Goal: Task Accomplishment & Management: Use online tool/utility

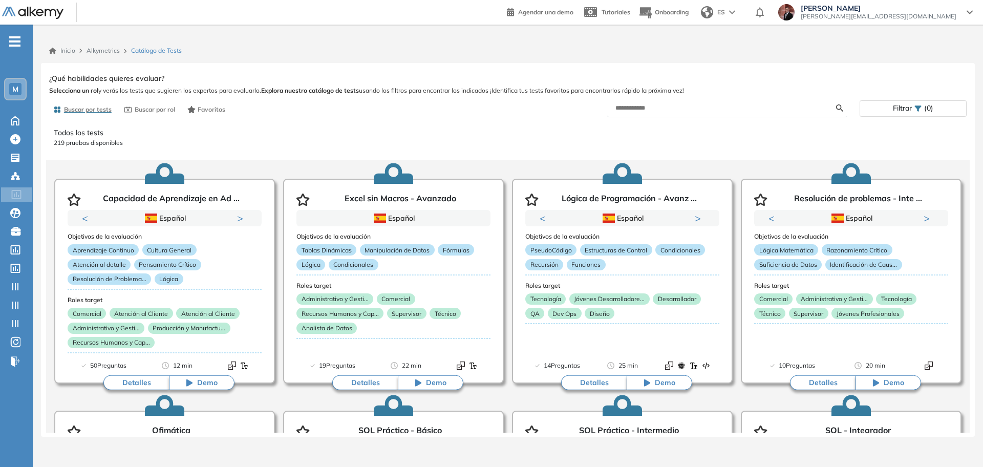
click at [17, 48] on ul "M Home Home Crear Evaluación Crear Evaluación Evaluaciones Evaluaciones Candida…" at bounding box center [16, 205] width 33 height 329
click at [19, 40] on icon "-" at bounding box center [14, 41] width 11 height 2
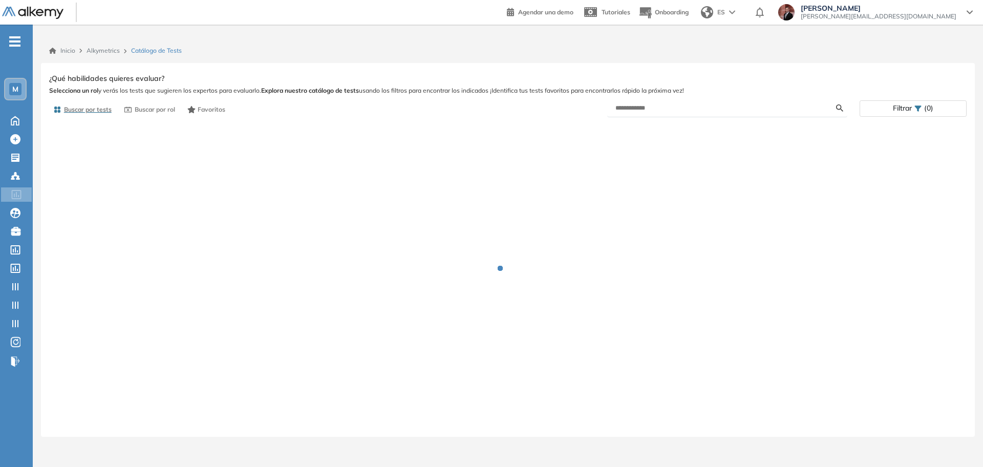
click at [14, 40] on icon "-" at bounding box center [14, 41] width 11 height 2
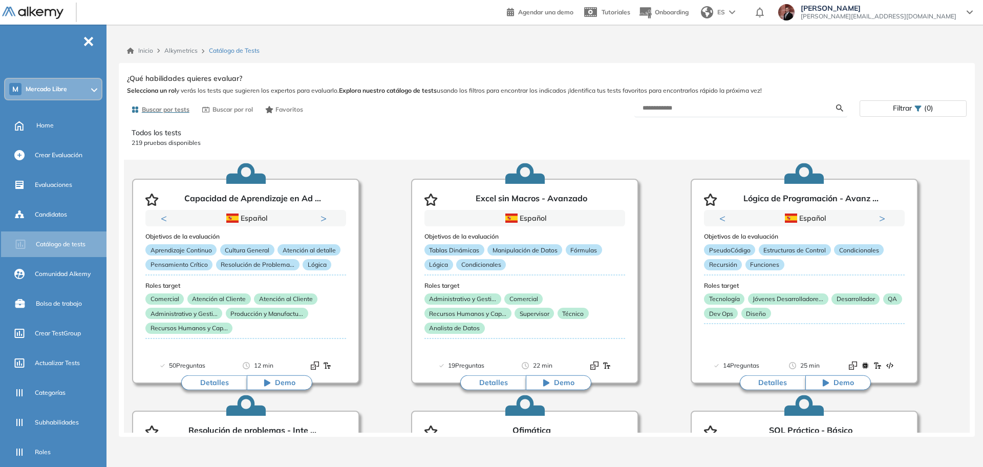
click at [67, 90] on span "Mercado Libre" at bounding box center [46, 89] width 41 height 8
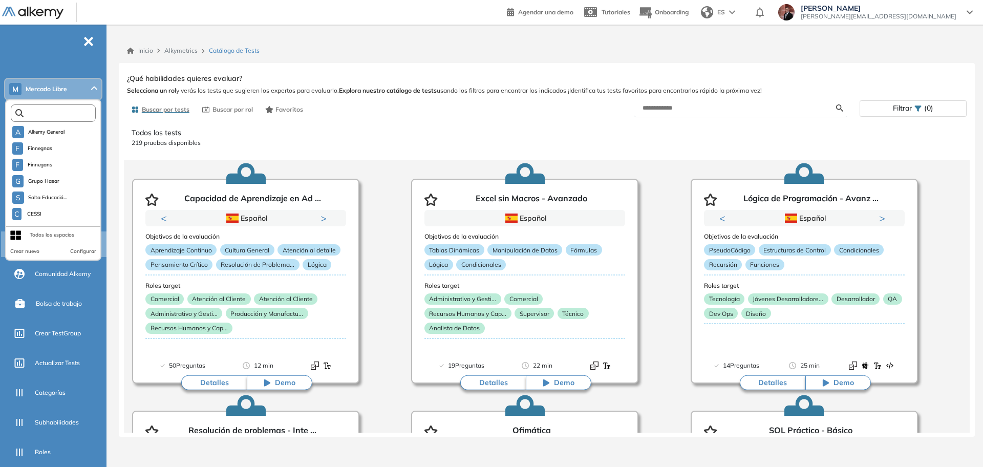
click at [63, 113] on input "text" at bounding box center [56, 114] width 64 height 8
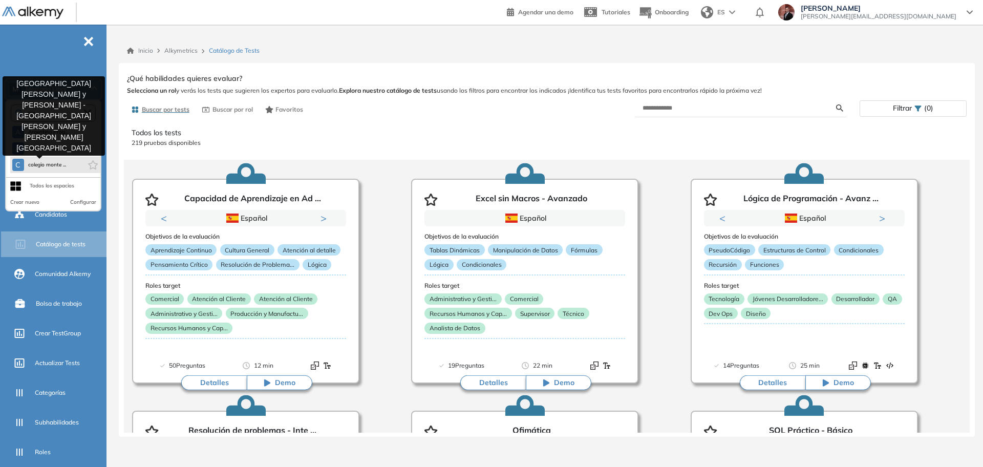
type input "****"
click at [55, 161] on span "colegio monte ..." at bounding box center [47, 165] width 38 height 8
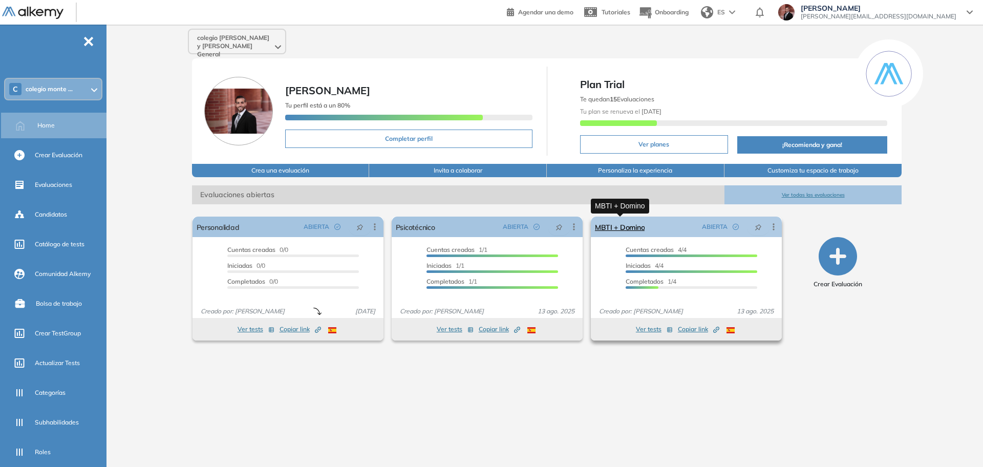
click at [625, 228] on link "MBTI + Domino" at bounding box center [620, 227] width 50 height 20
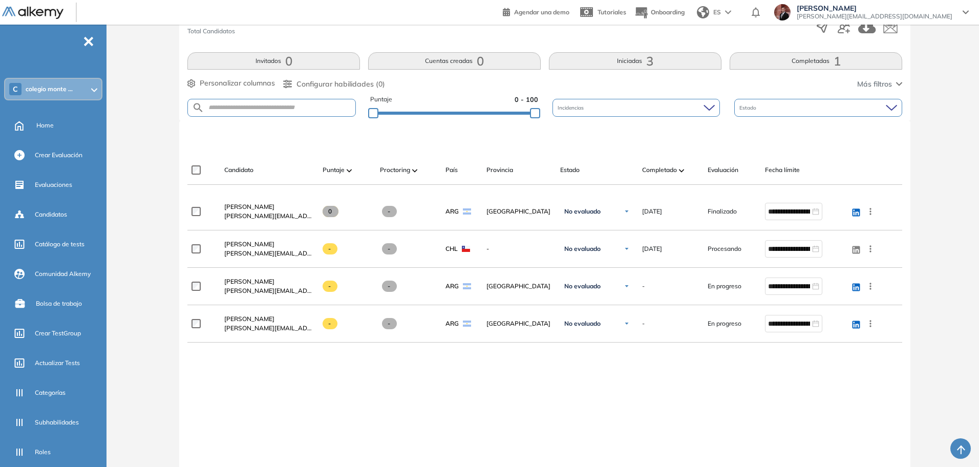
scroll to position [192, 0]
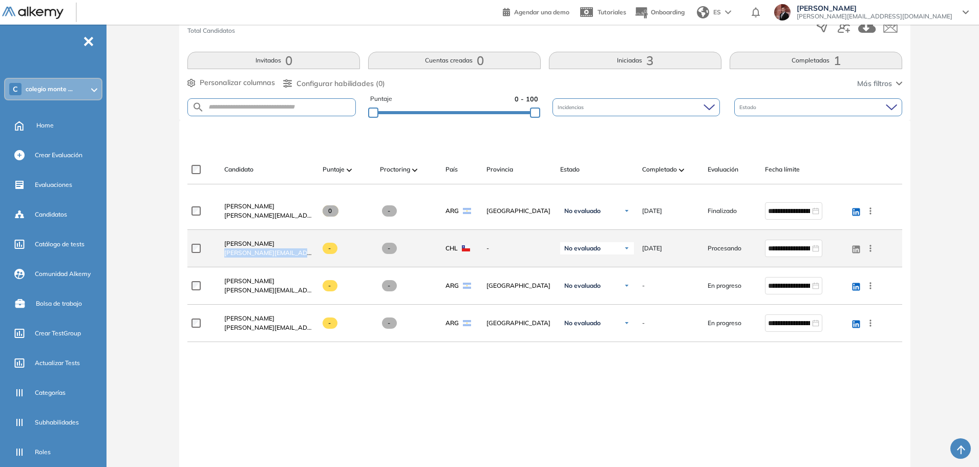
drag, startPoint x: 304, startPoint y: 255, endPoint x: 223, endPoint y: 251, distance: 81.0
click at [223, 251] on div "Stephanie Deglane stephanie.deglane@mtn.cl" at bounding box center [265, 248] width 98 height 35
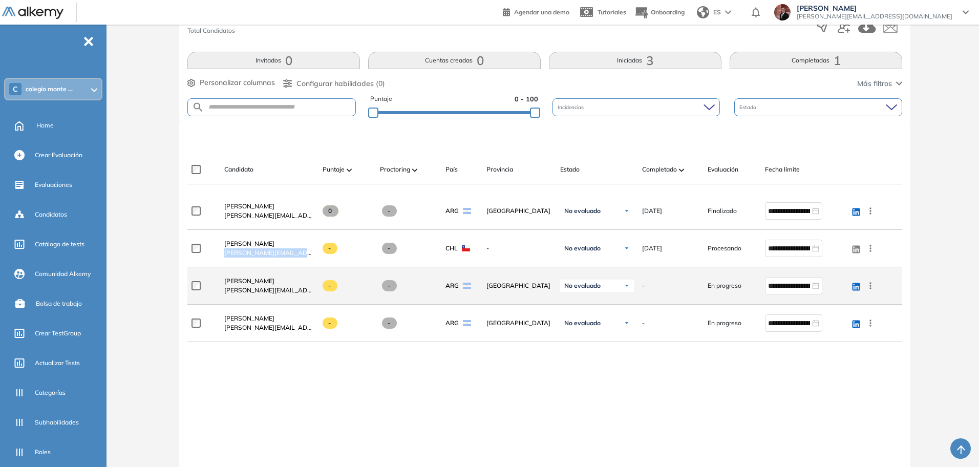
copy span "stephanie.deglane@mtn.cl"
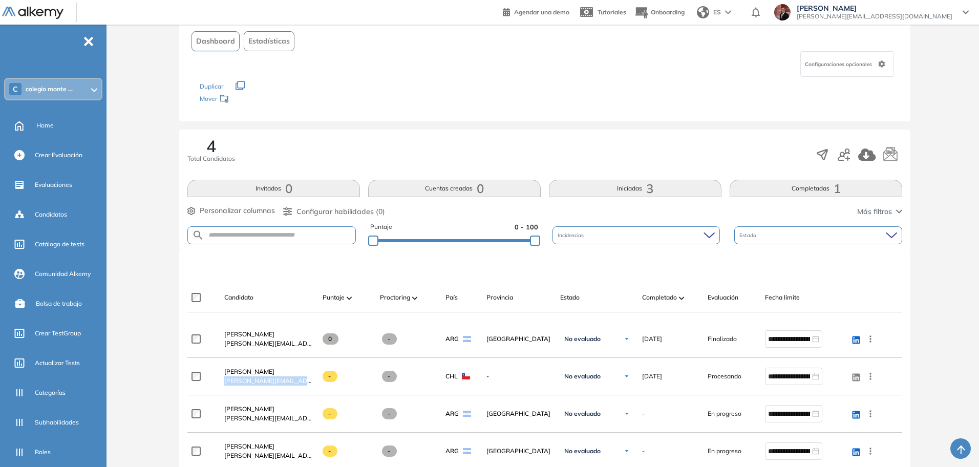
scroll to position [0, 0]
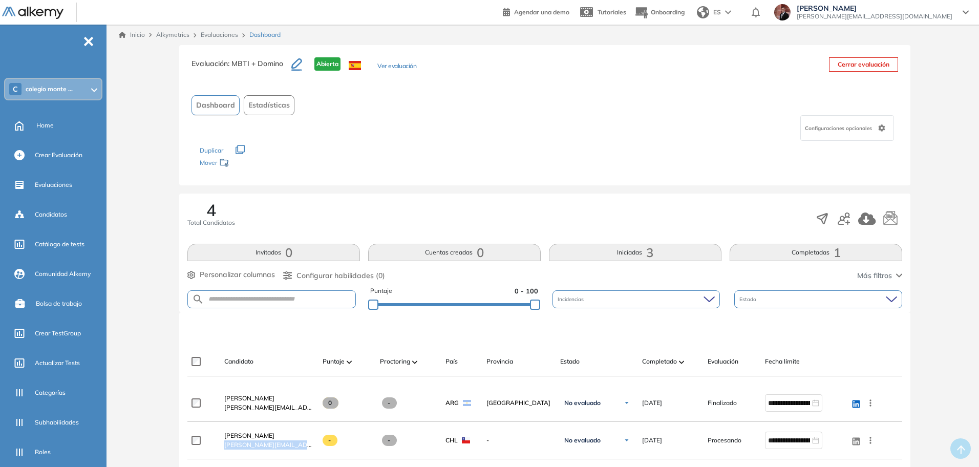
click at [865, 120] on div "Configuraciones opcionales" at bounding box center [847, 128] width 94 height 26
click at [716, 169] on div "Los siguientes tests ya no están disponibles o tienen una nueva versión Revisa …" at bounding box center [545, 157] width 690 height 32
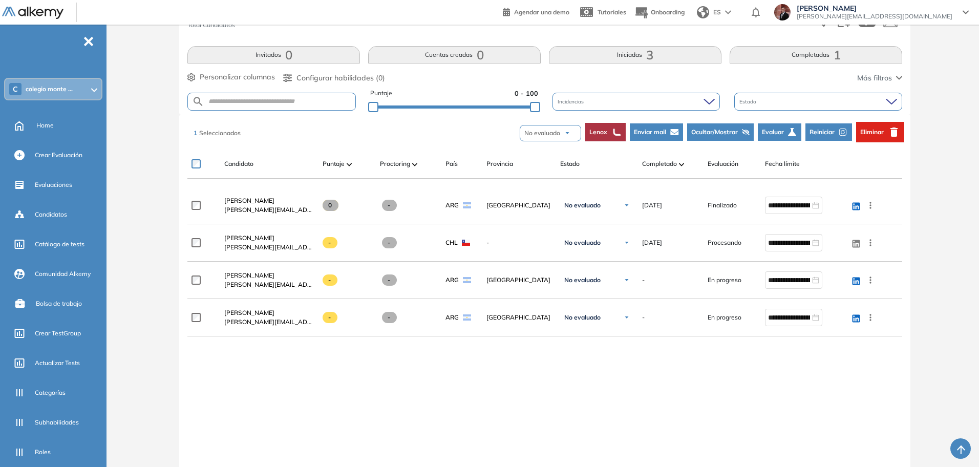
scroll to position [128, 0]
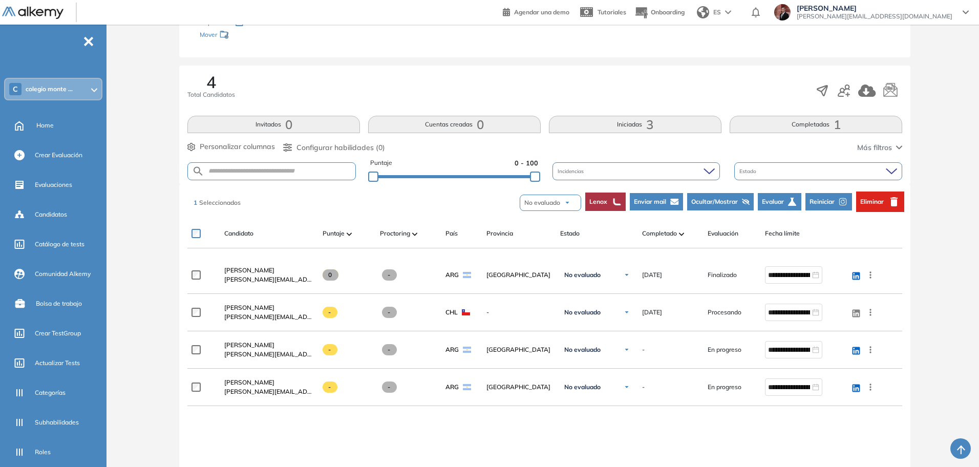
click at [832, 199] on span "Reiniciar" at bounding box center [821, 201] width 25 height 9
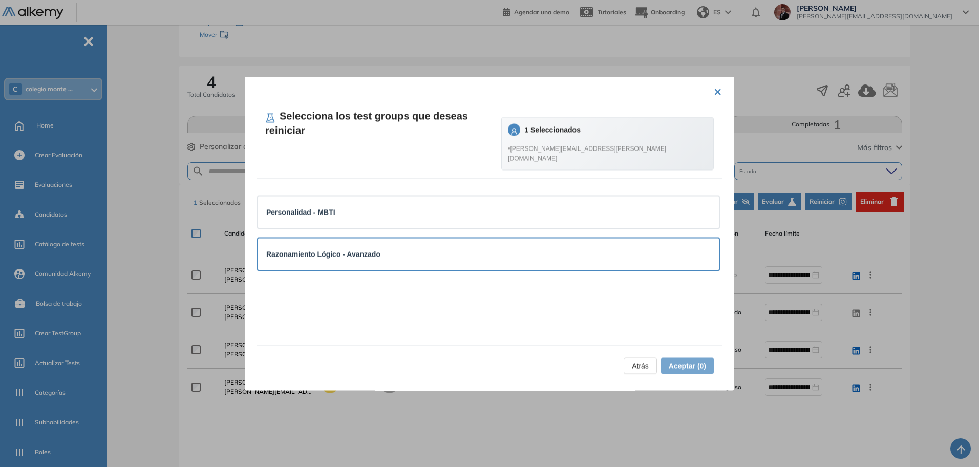
click at [425, 248] on div "Razonamiento Lógico - Avanzado" at bounding box center [488, 253] width 444 height 11
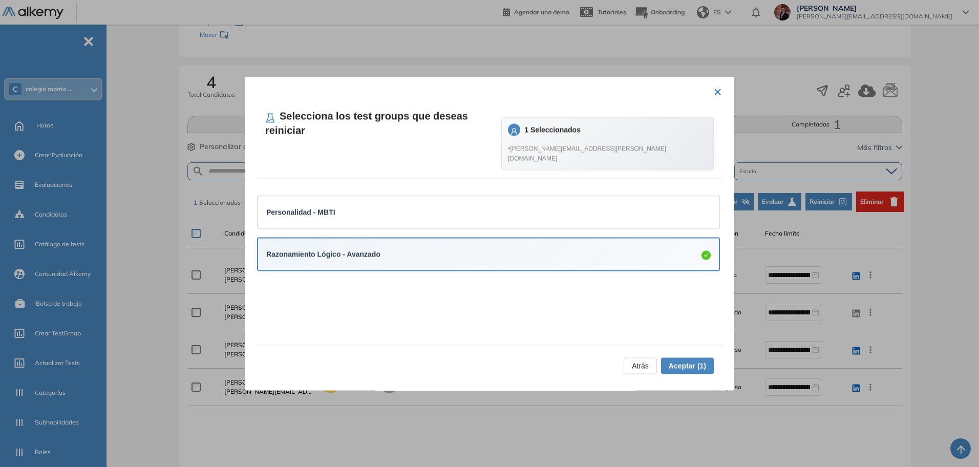
click at [694, 365] on span "Aceptar (1)" at bounding box center [686, 365] width 37 height 11
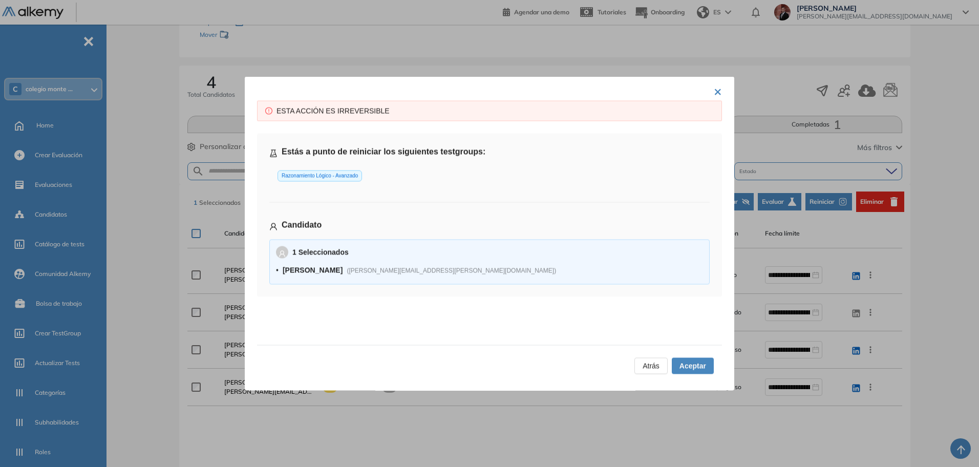
click at [693, 361] on span "Aceptar" at bounding box center [692, 365] width 27 height 11
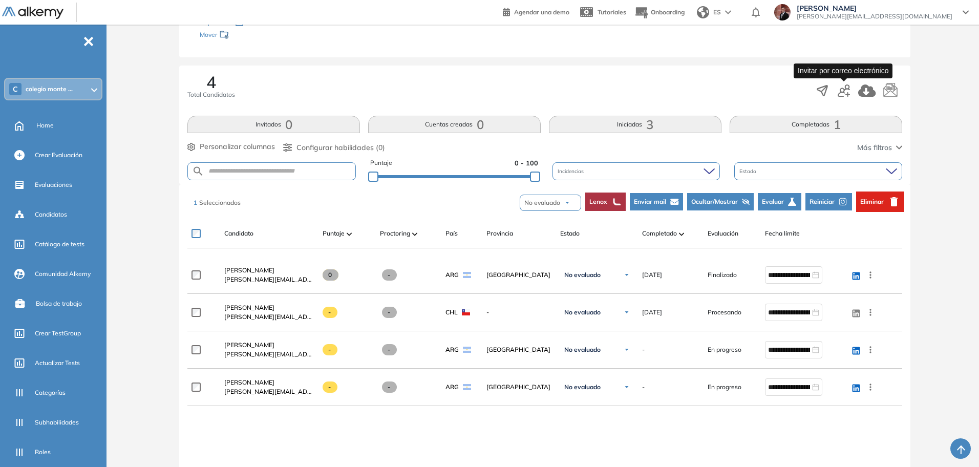
click at [846, 92] on icon "button" at bounding box center [843, 90] width 12 height 12
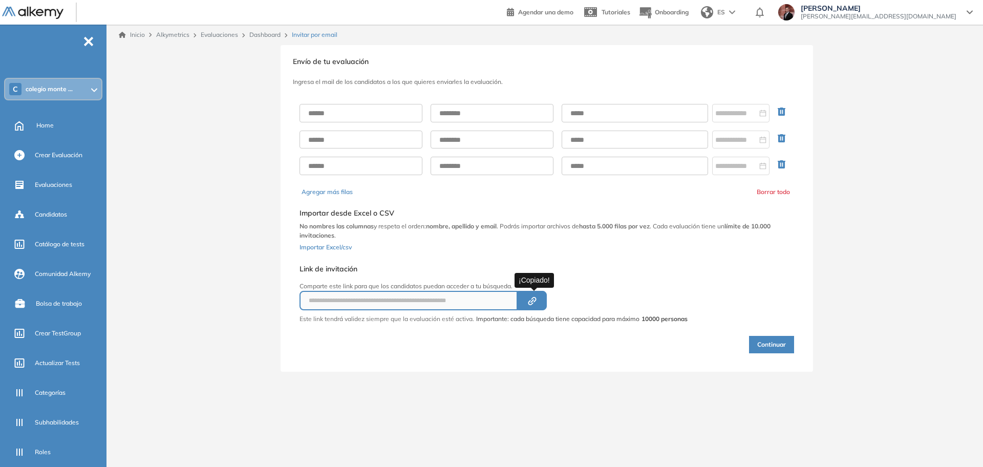
click at [536, 301] on icon "Created by potrace 1.16, written by Peter Selinger 2001-2019" at bounding box center [532, 301] width 12 height 8
click at [264, 36] on link "Dashboard" at bounding box center [264, 35] width 31 height 8
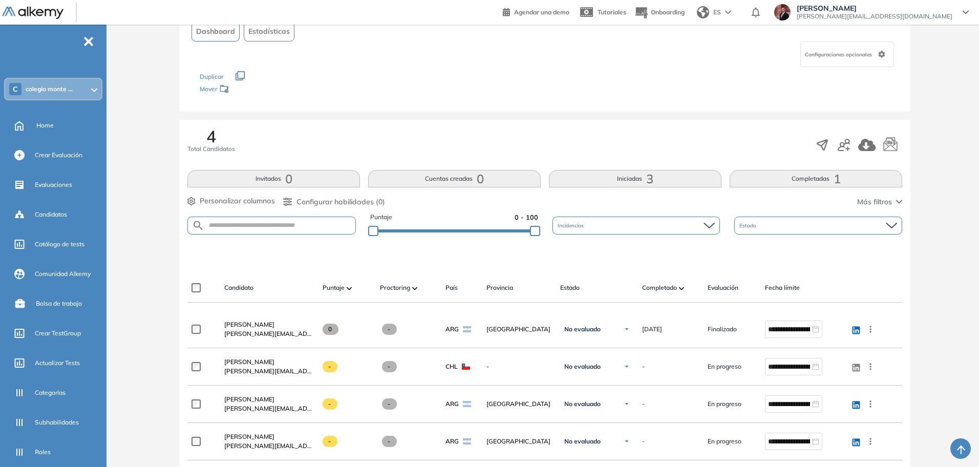
scroll to position [128, 0]
